Goal: Information Seeking & Learning: Learn about a topic

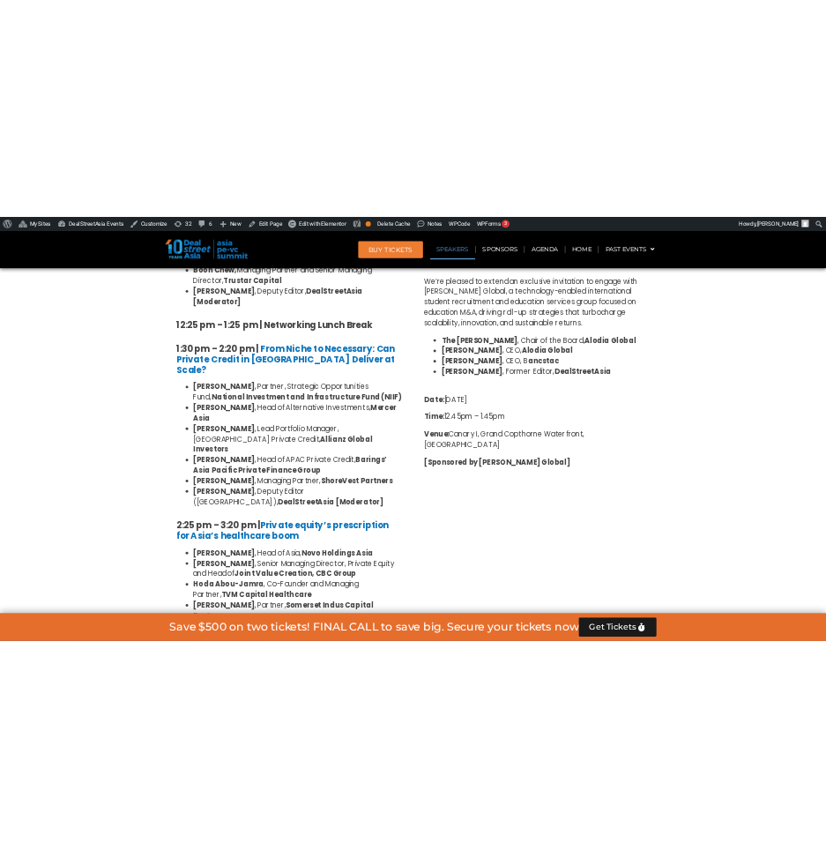
scroll to position [2314, 0]
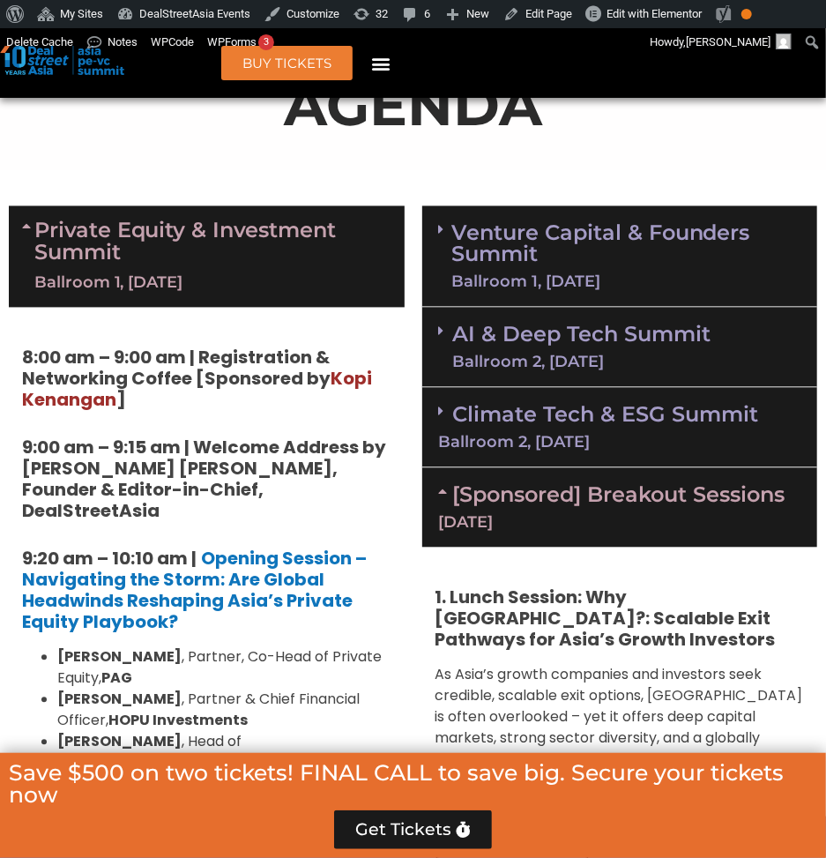
click at [598, 435] on div "Ballroom 2, [DATE]" at bounding box center [620, 443] width 362 height 16
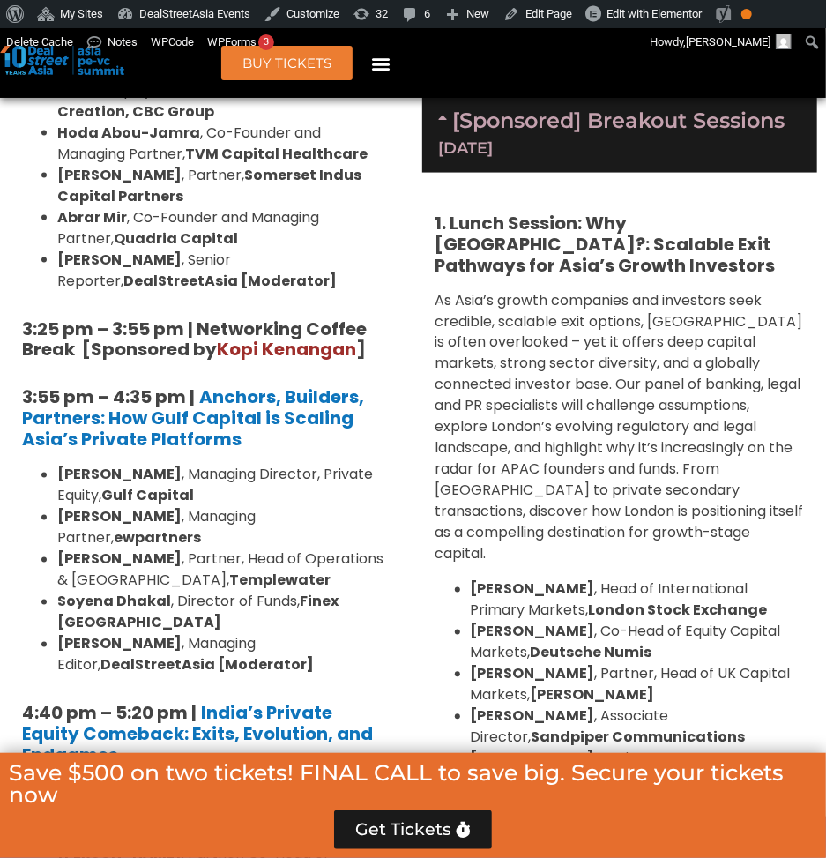
scroll to position [1204, 0]
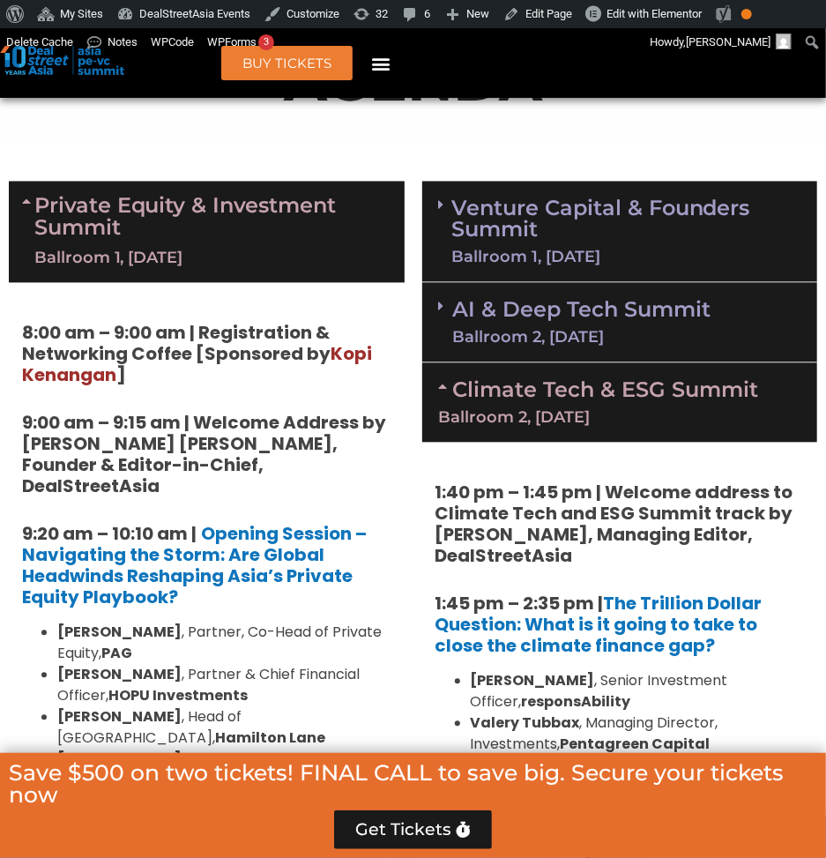
click at [563, 339] on div "Ballroom 2, [DATE]" at bounding box center [582, 338] width 258 height 16
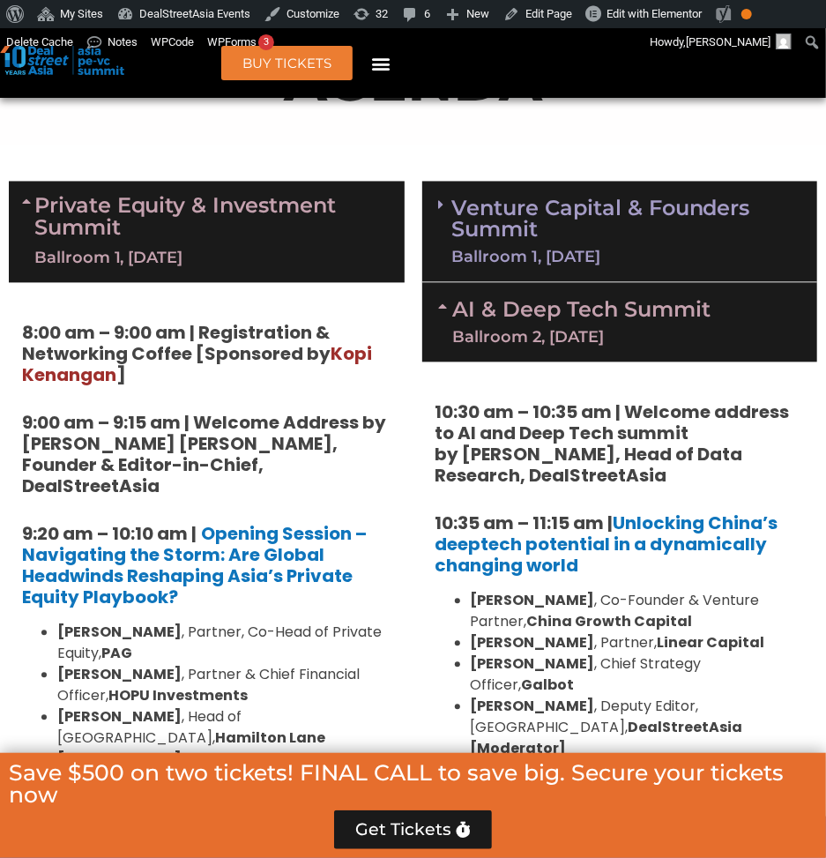
click at [580, 227] on link "Venture Capital & Founders​ Summit Ballroom 1, [DATE]" at bounding box center [625, 231] width 349 height 67
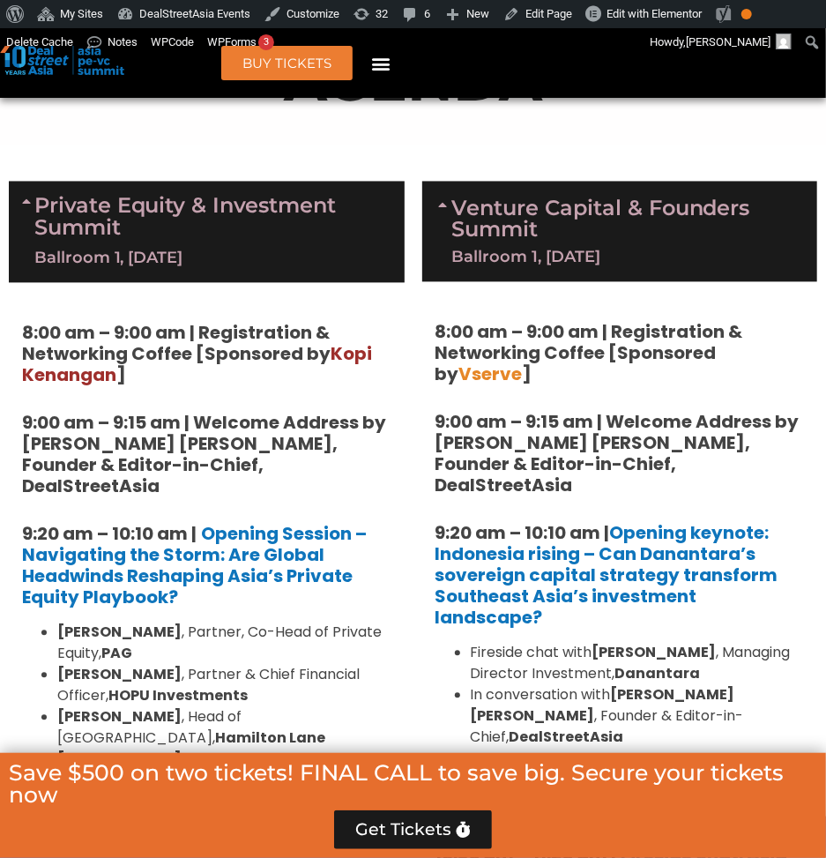
scroll to position [3828, 0]
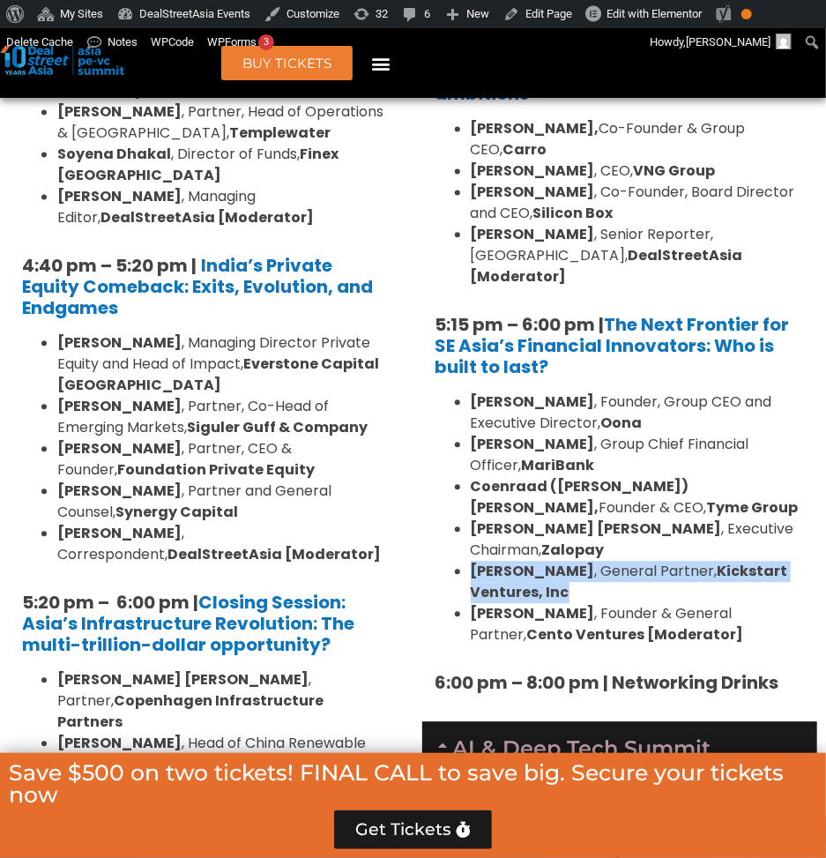
drag, startPoint x: 503, startPoint y: 466, endPoint x: 464, endPoint y: 439, distance: 47.0
click at [464, 439] on ul "[PERSON_NAME] , Founder, Group CEO and Executive Director, [PERSON_NAME] , Grou…" at bounding box center [620, 518] width 369 height 254
copy li "[PERSON_NAME] , General Partner, Kickstart Ventures, Inc"
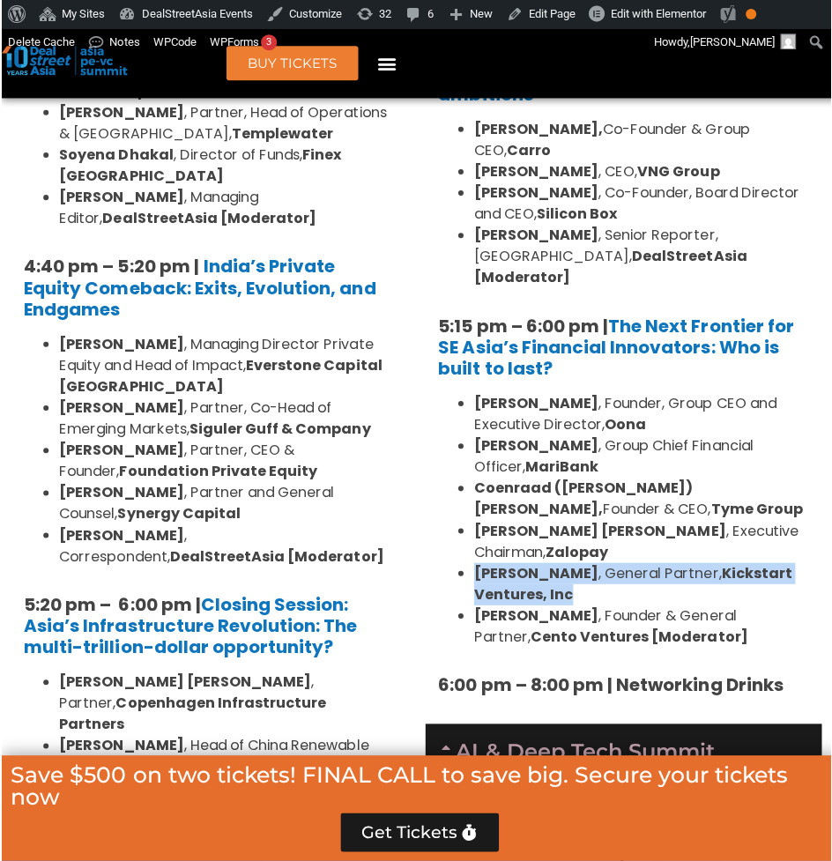
scroll to position [3806, 0]
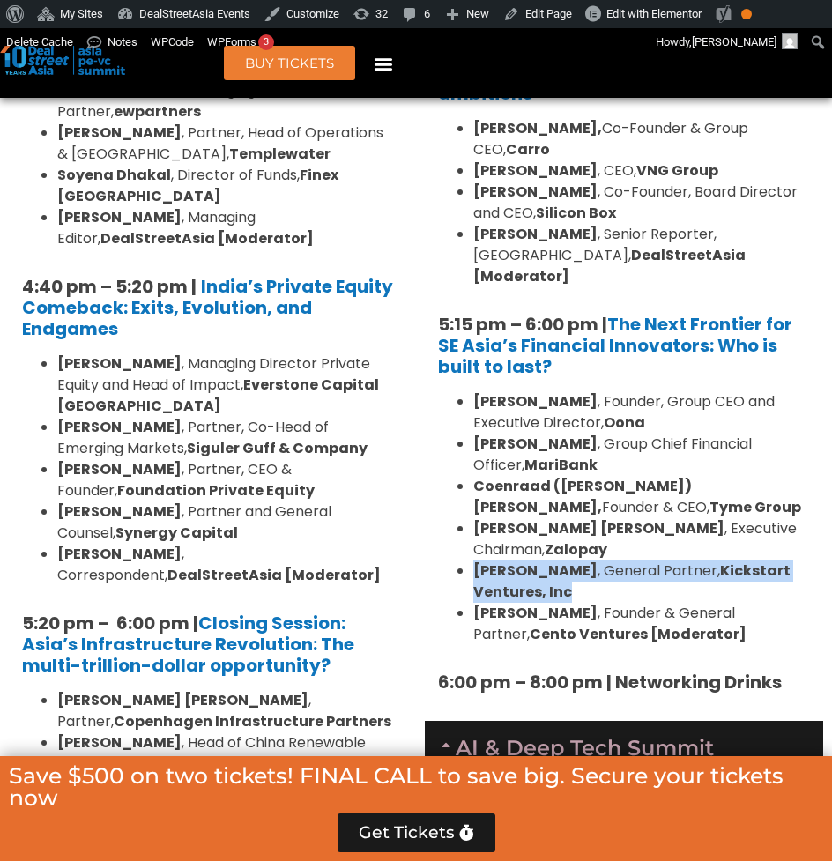
click at [571, 518] on strong "[PERSON_NAME] [PERSON_NAME]" at bounding box center [598, 528] width 251 height 20
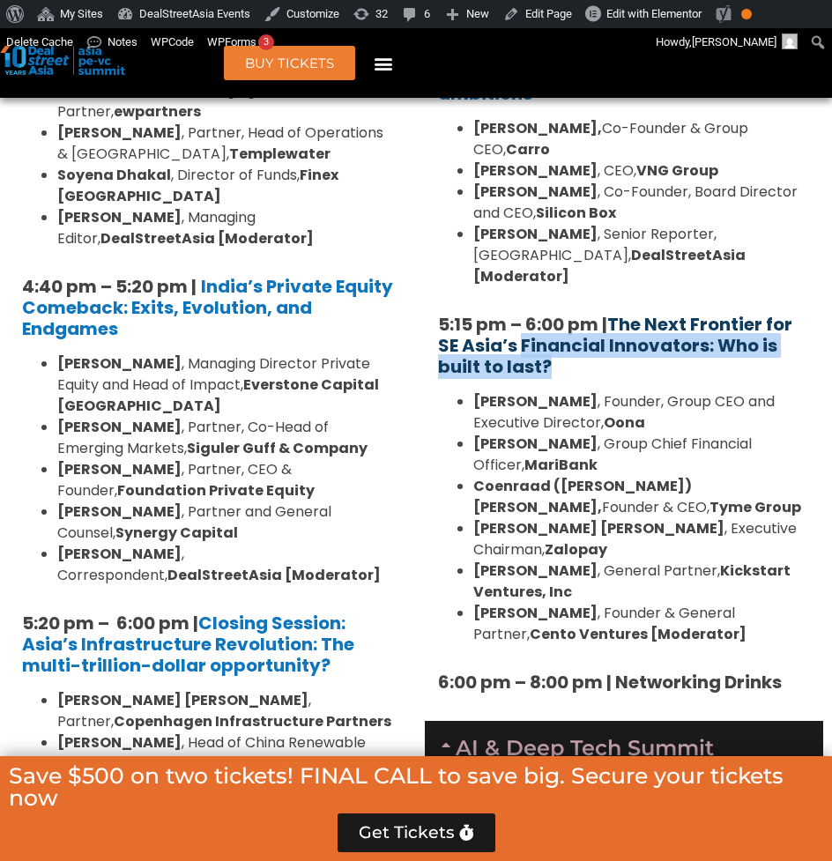
drag, startPoint x: 650, startPoint y: 241, endPoint x: 522, endPoint y: 220, distance: 129.4
click at [522, 314] on h5 "5:15 pm – 6:00 pm | The Next Frontier for SE Asia’s Financial Innovators: Who i…" at bounding box center [624, 345] width 372 height 63
copy link "Financial Innovators: Who is built to last?"
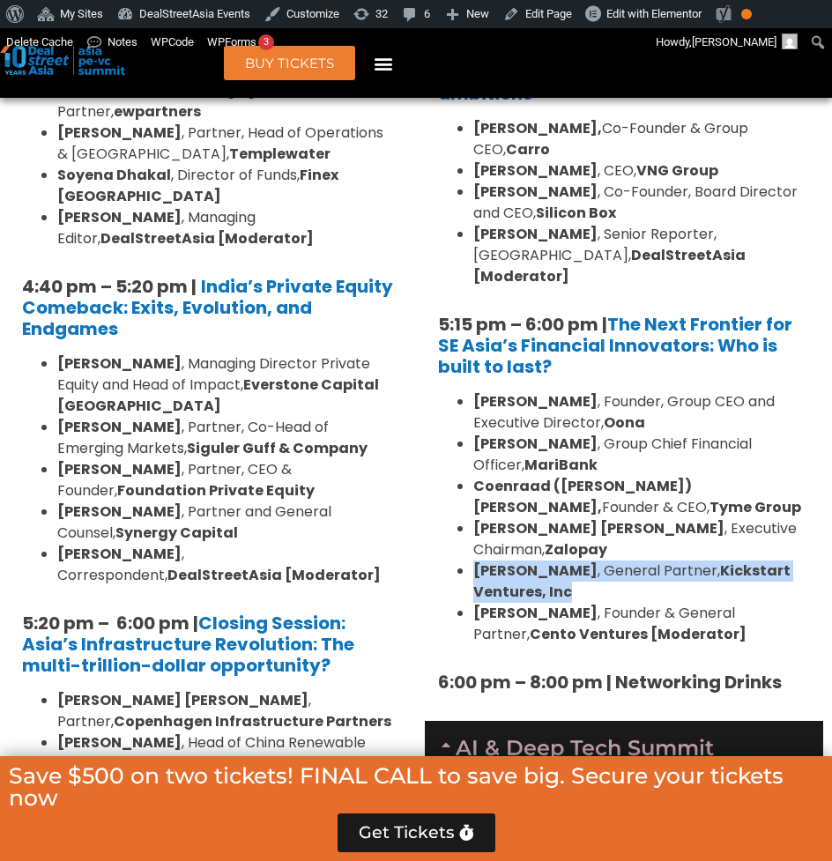
drag, startPoint x: 511, startPoint y: 463, endPoint x: 473, endPoint y: 441, distance: 44.6
click at [473, 441] on ul "[PERSON_NAME] , Founder, Group CEO and Executive Director, [PERSON_NAME] , Grou…" at bounding box center [624, 518] width 372 height 254
copy li "[PERSON_NAME] , General Partner, Kickstart Ventures, Inc"
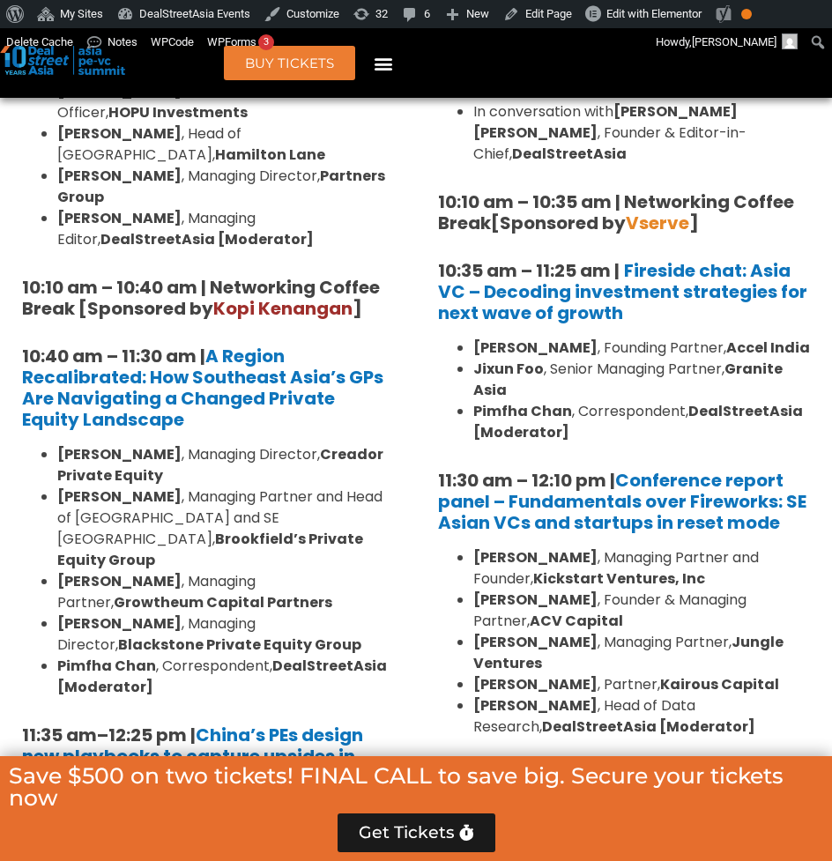
scroll to position [1754, 0]
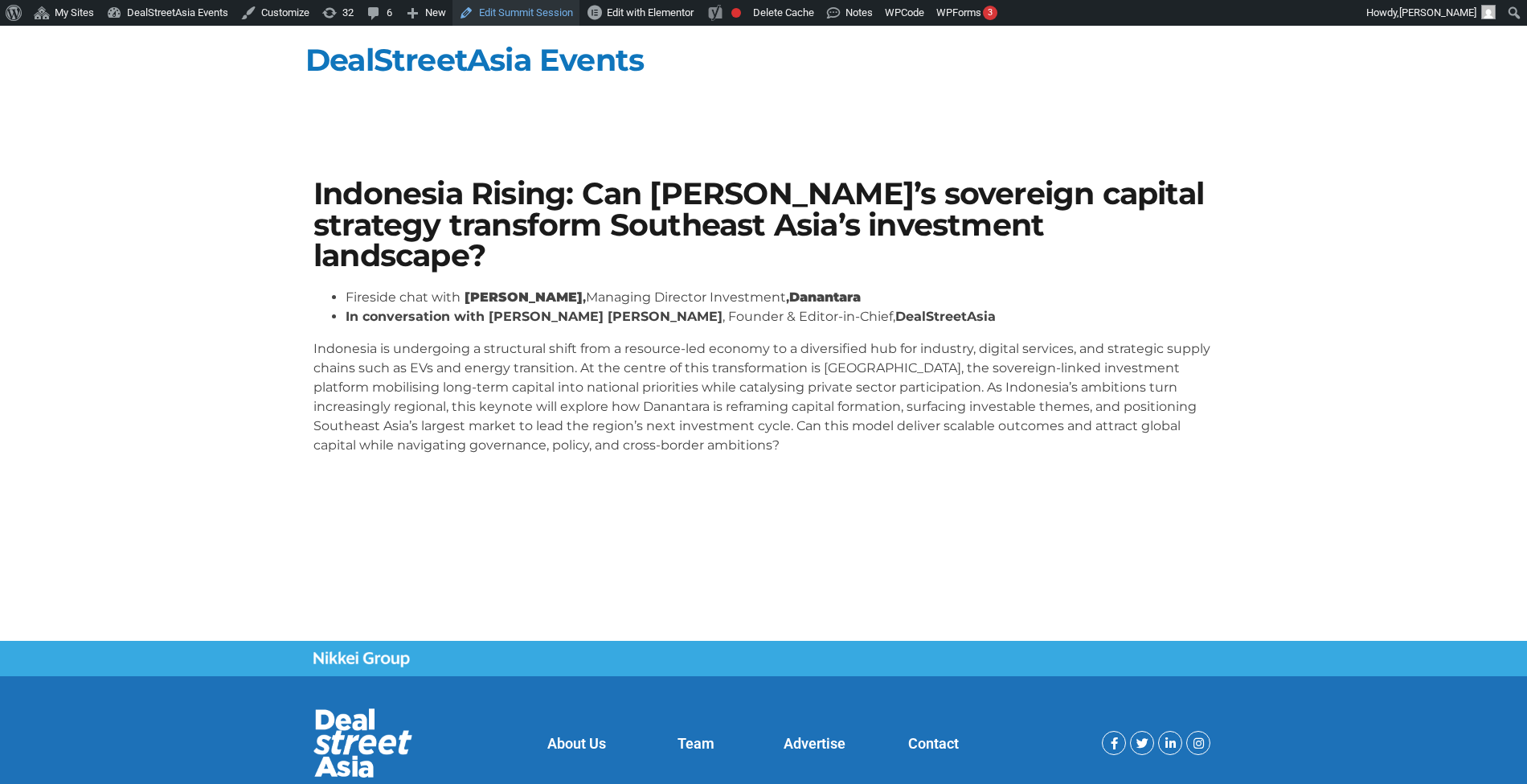
click at [514, 19] on link "Edit Summit Session" at bounding box center [515, 13] width 127 height 26
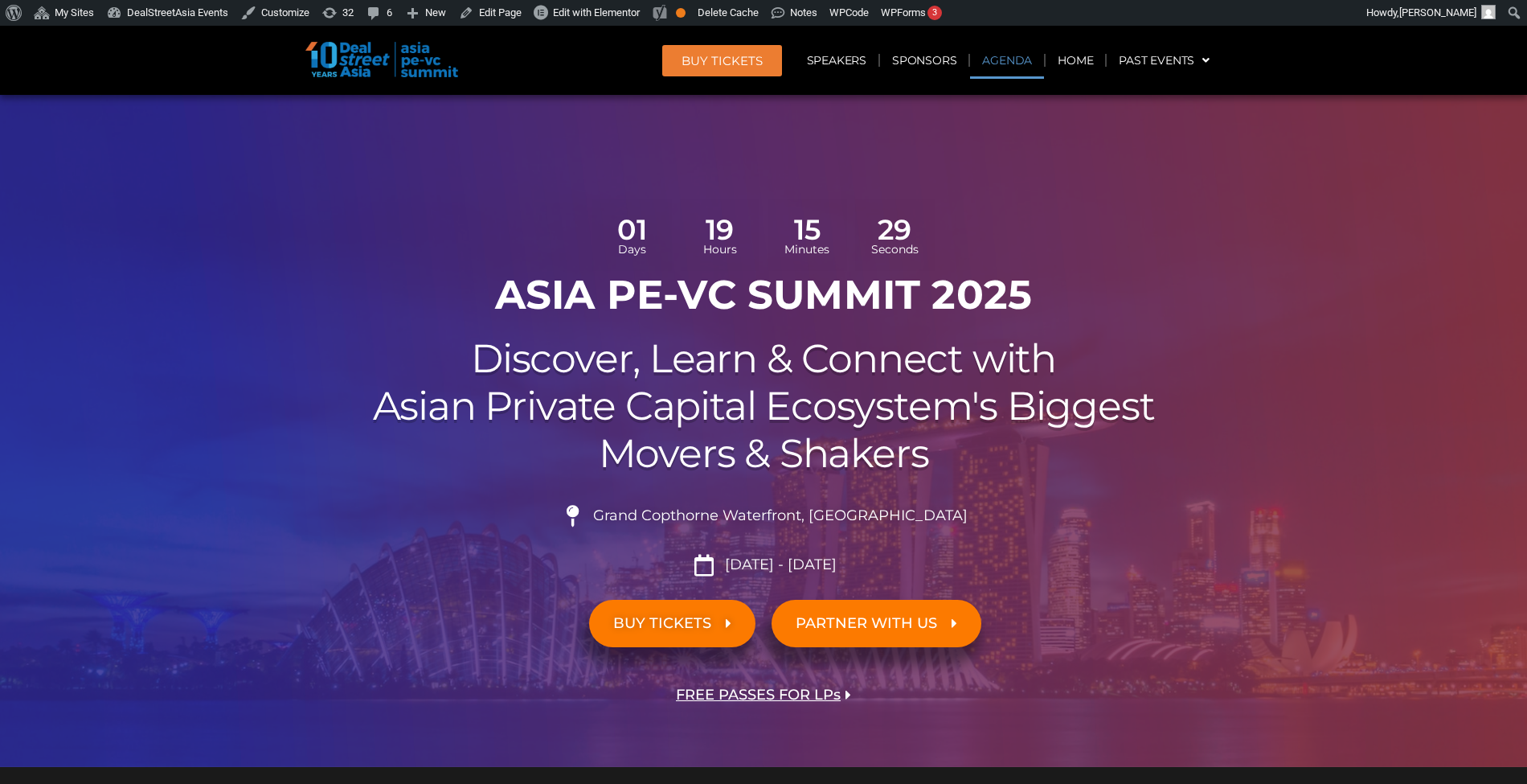
click at [1002, 73] on link "Agenda" at bounding box center [1006, 60] width 74 height 37
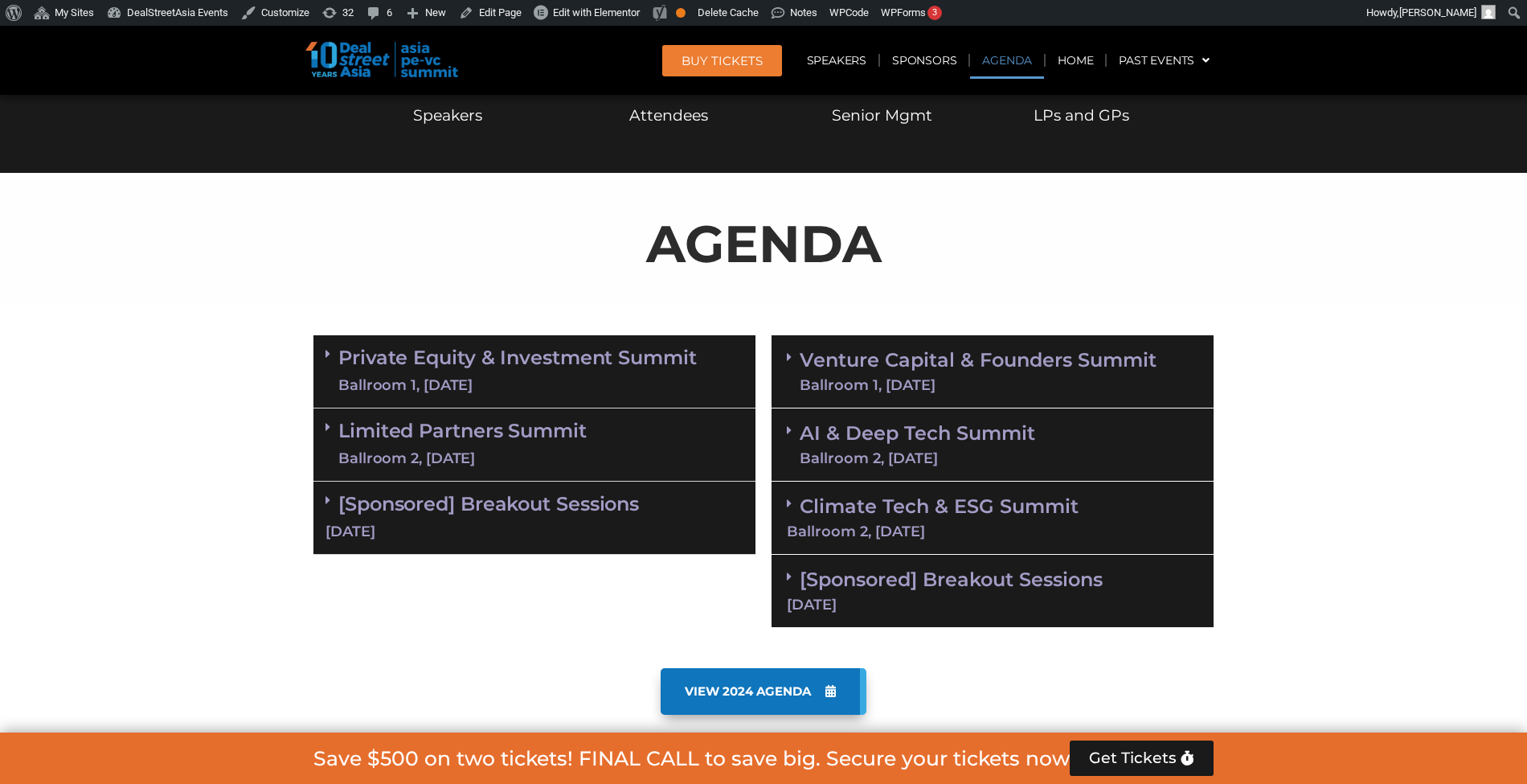
scroll to position [927, 0]
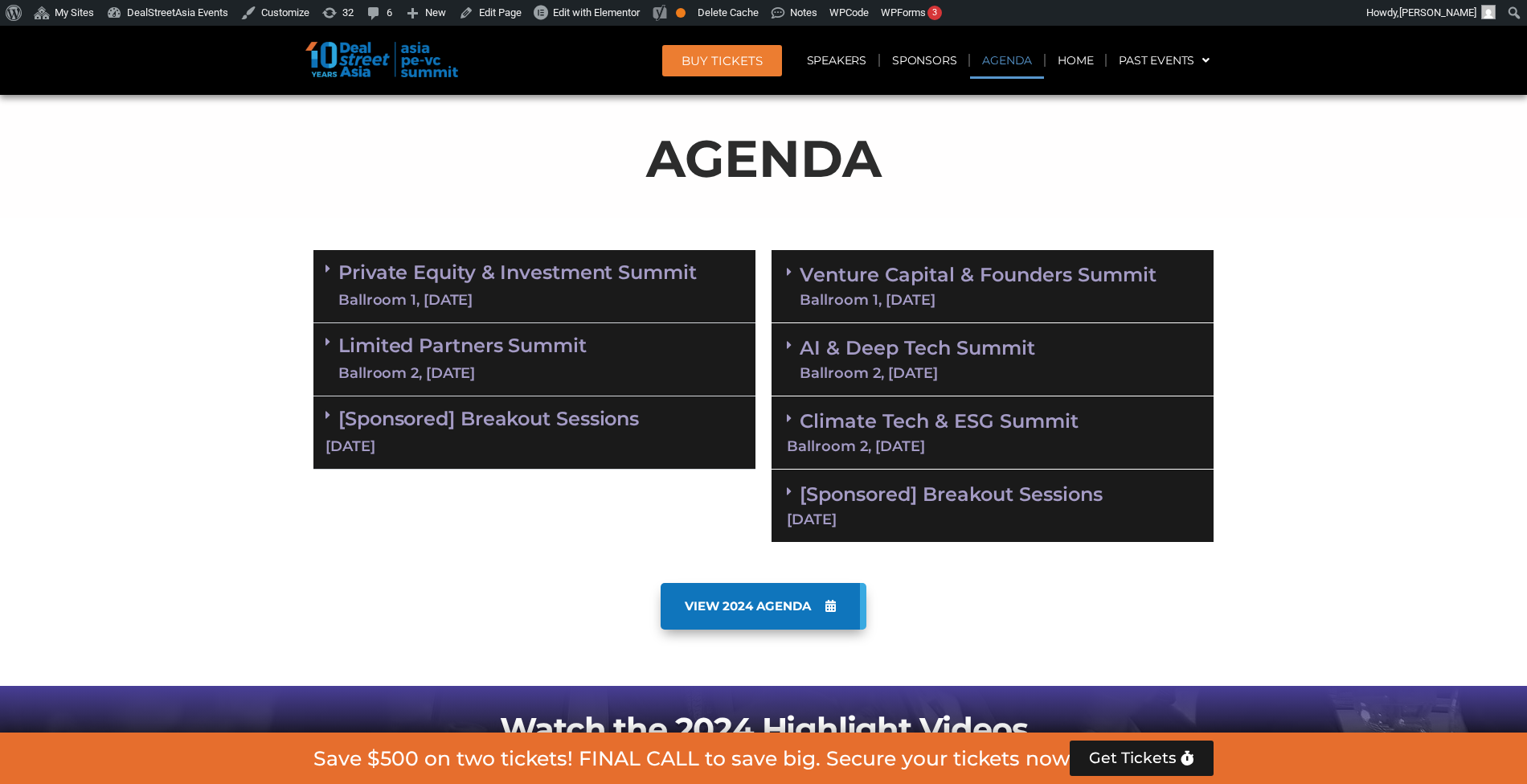
click at [944, 293] on div "Ballroom 1, [DATE]" at bounding box center [977, 300] width 356 height 15
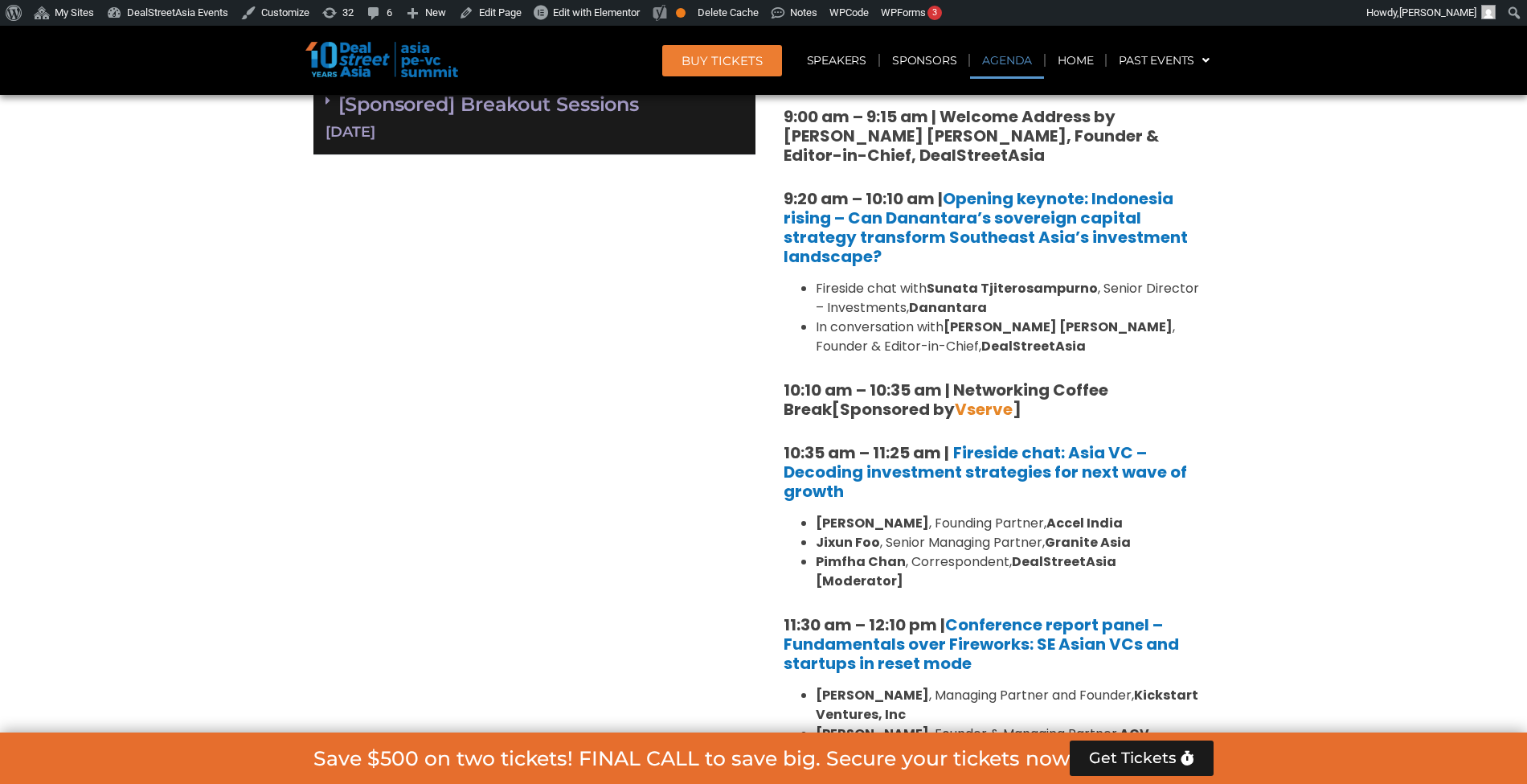
scroll to position [1240, 0]
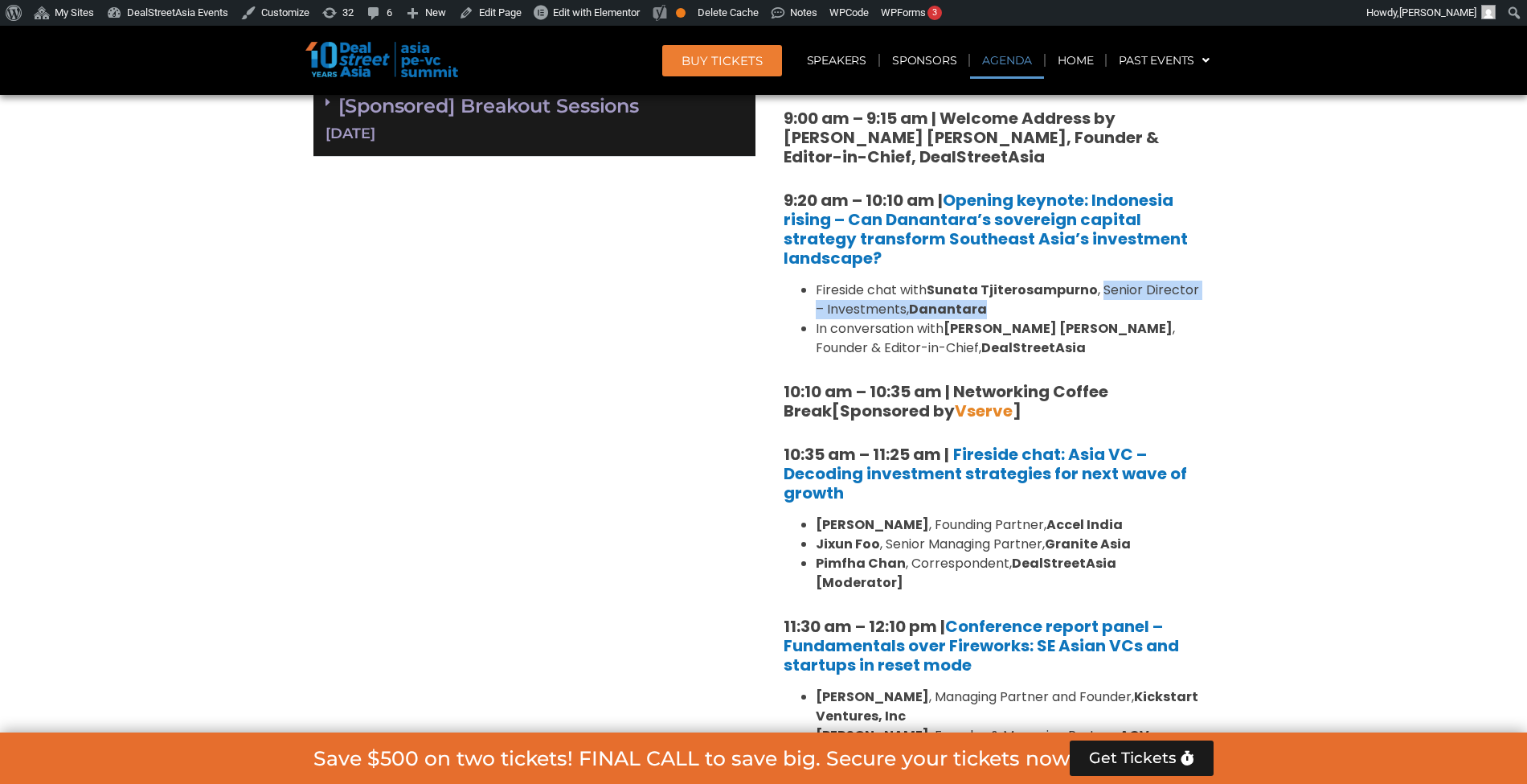
drag, startPoint x: 1101, startPoint y: 288, endPoint x: 1104, endPoint y: 309, distance: 21.2
click at [1104, 309] on li "Fireside chat with Sunata Tjiterosampurno , Senior Director – Investments, Dana…" at bounding box center [1008, 300] width 386 height 38
copy li "Senior Director – Investments, Danantara"
click at [1016, 309] on li "Fireside chat with Sunata Tjiterosampurno , Senior Director – Investments, Dana…" at bounding box center [1008, 300] width 386 height 38
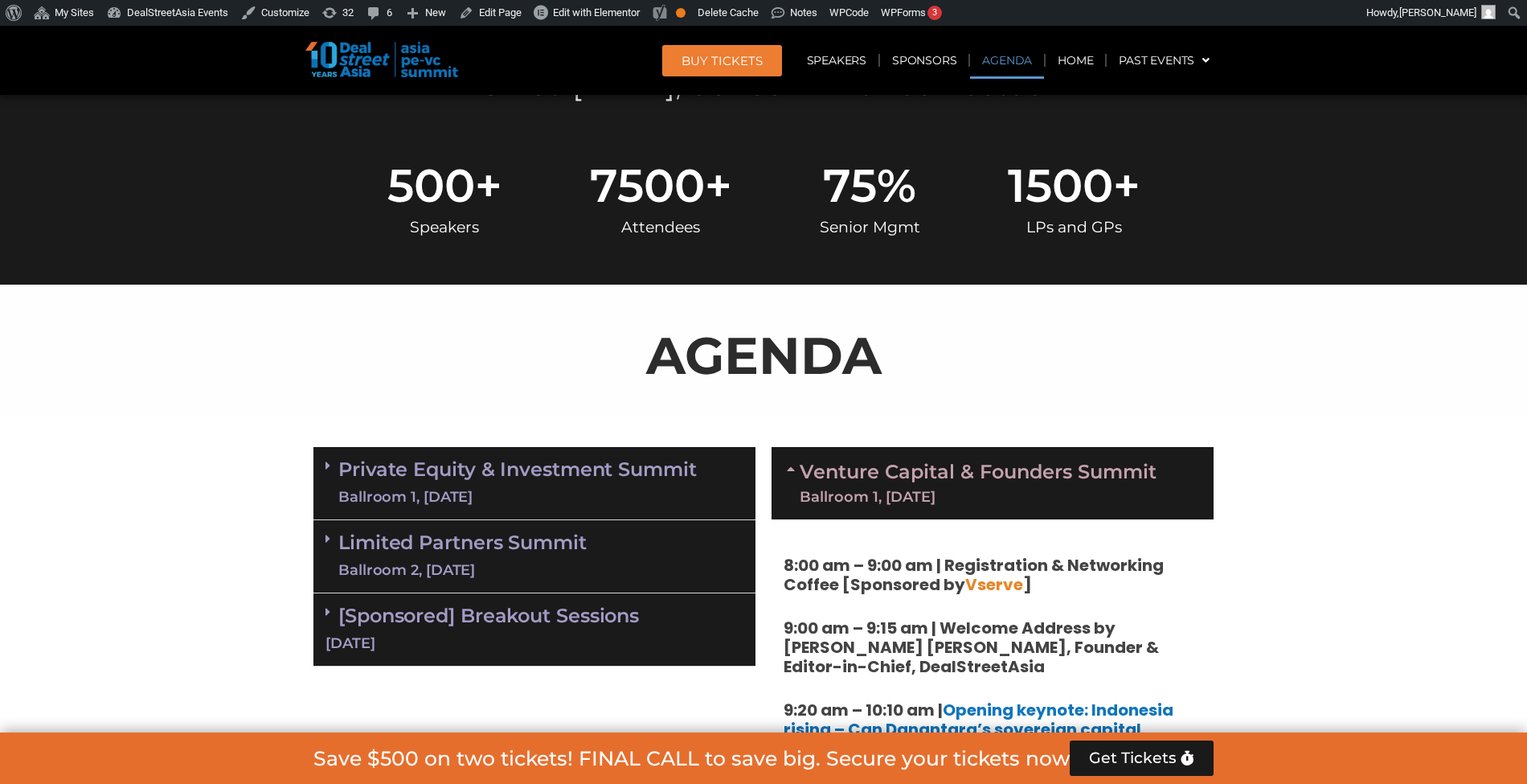
scroll to position [683, 0]
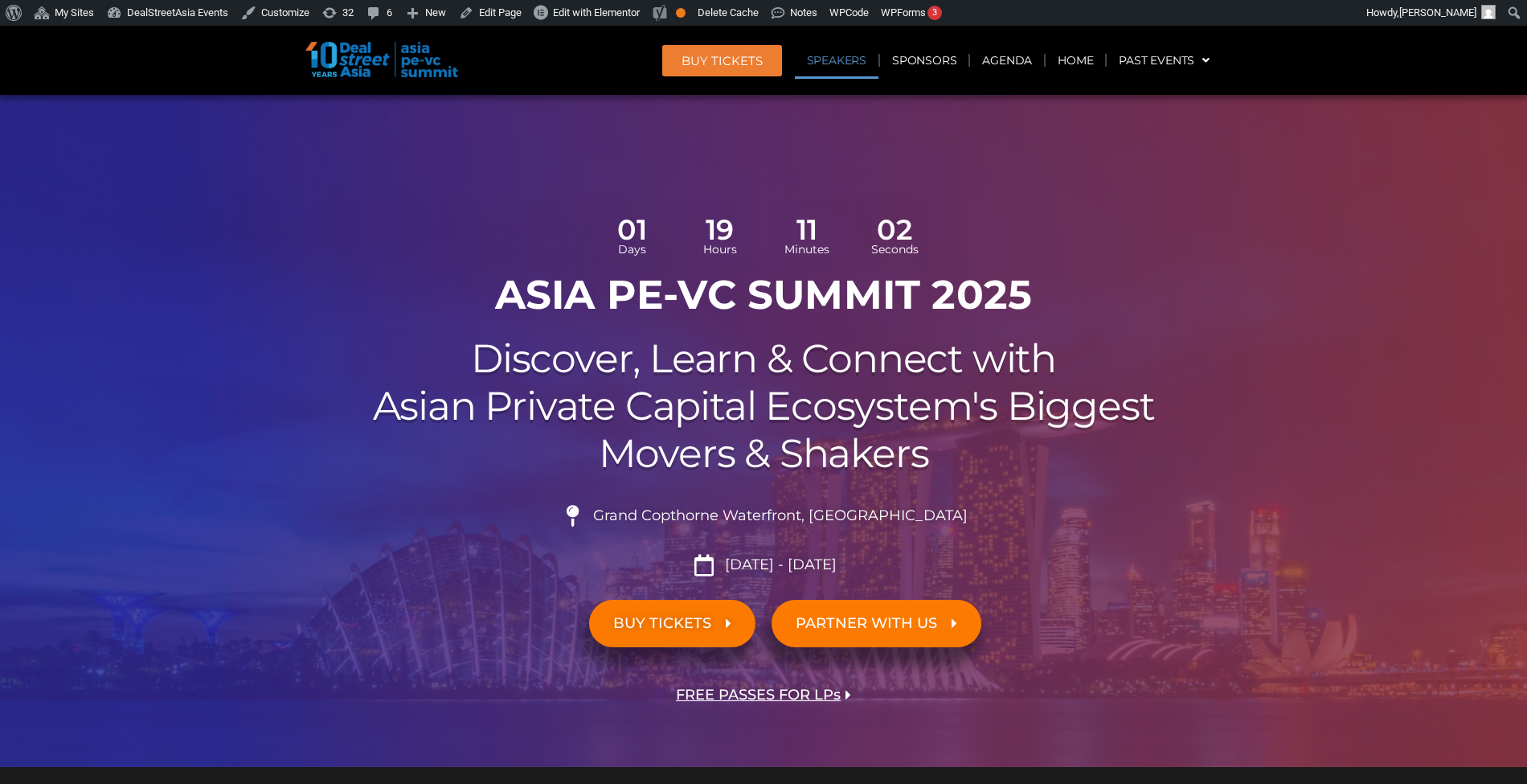
click at [860, 57] on link "Speakers" at bounding box center [837, 60] width 84 height 37
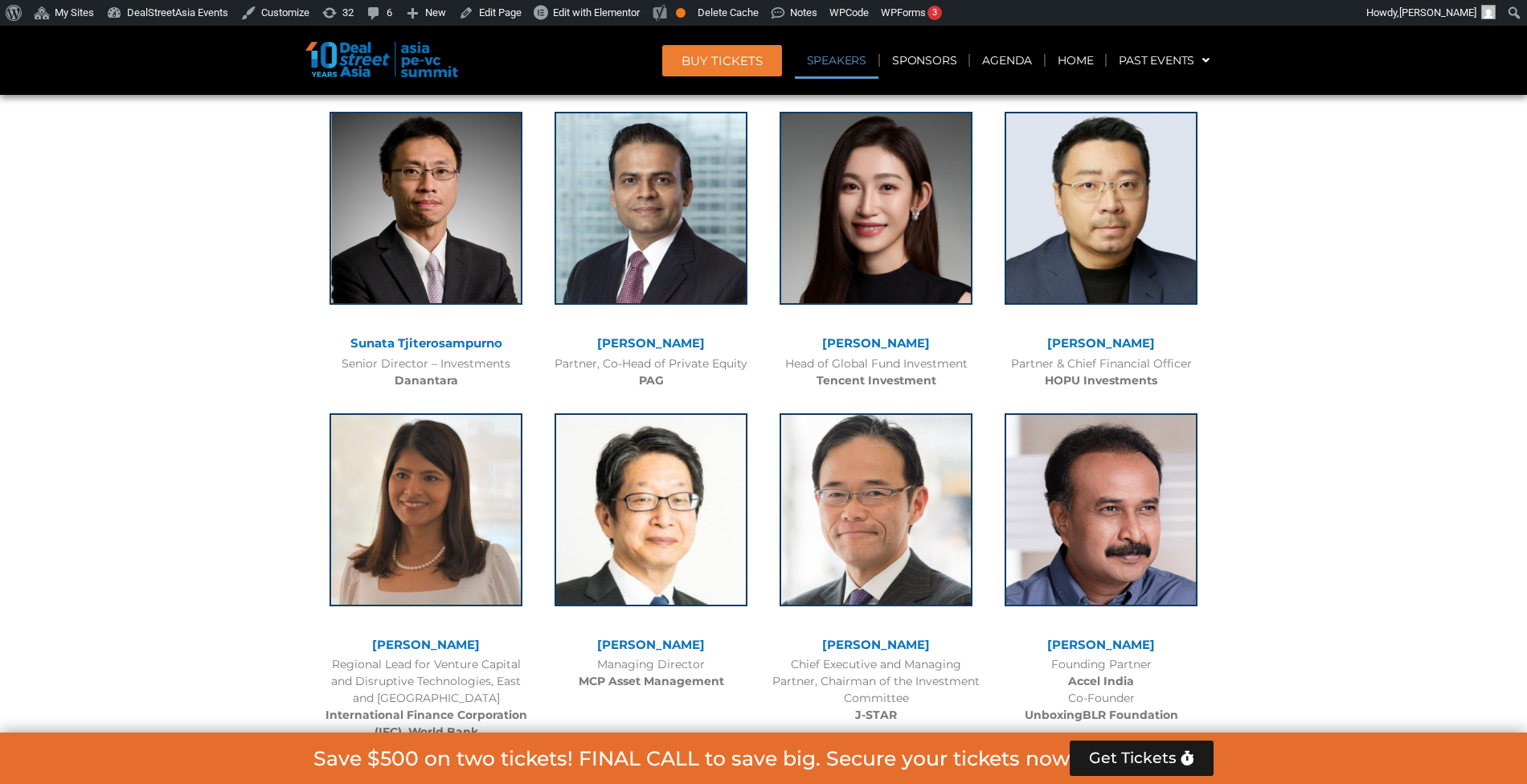
scroll to position [1959, 0]
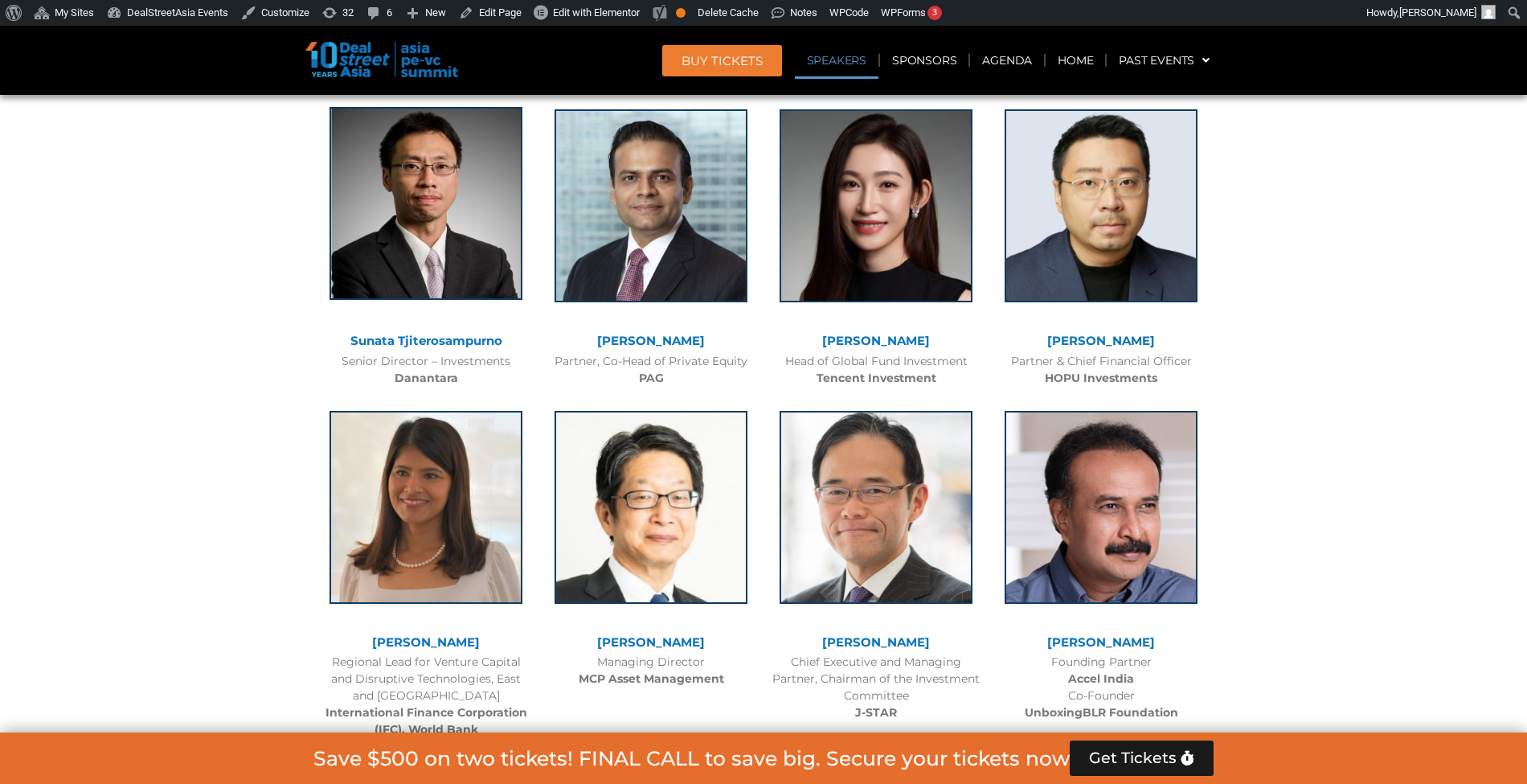
click at [442, 194] on img at bounding box center [427, 203] width 193 height 193
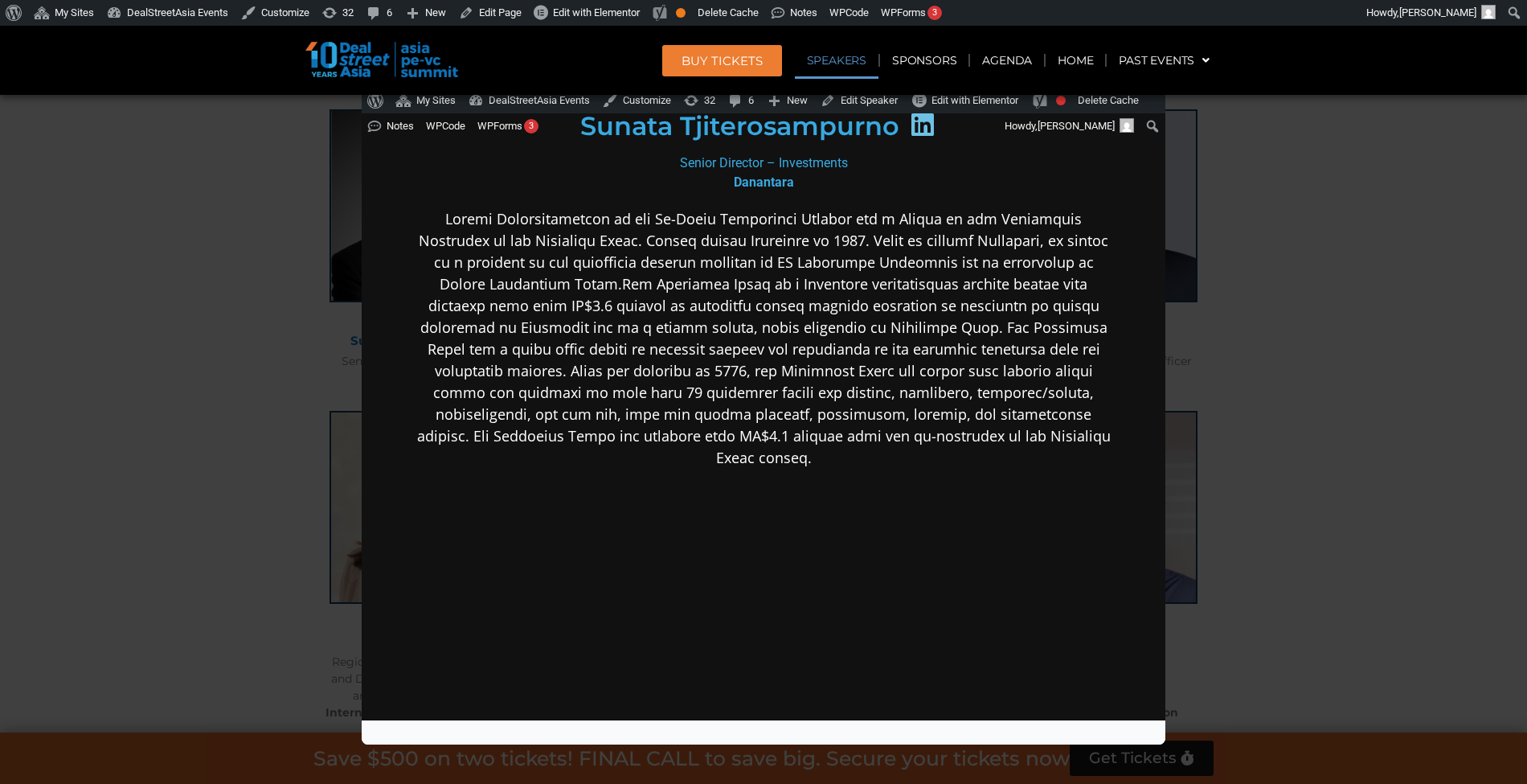
scroll to position [284, 0]
